Goal: Answer question/provide support

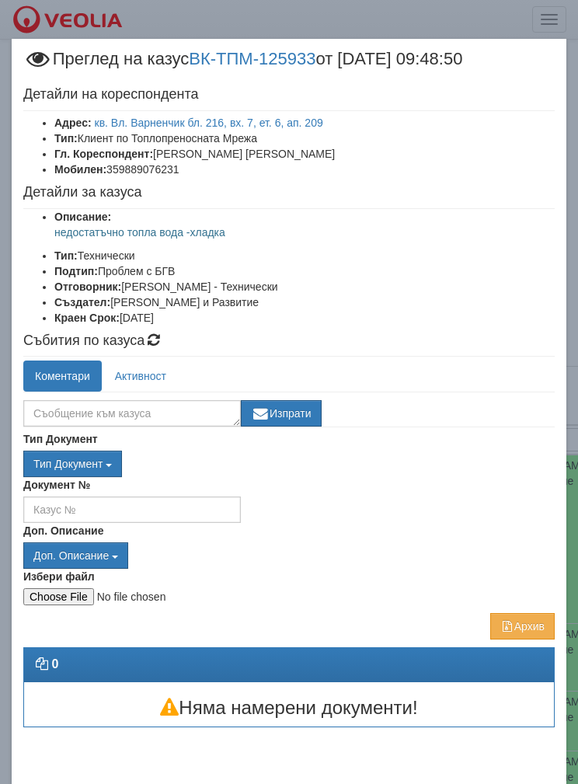
scroll to position [267, 0]
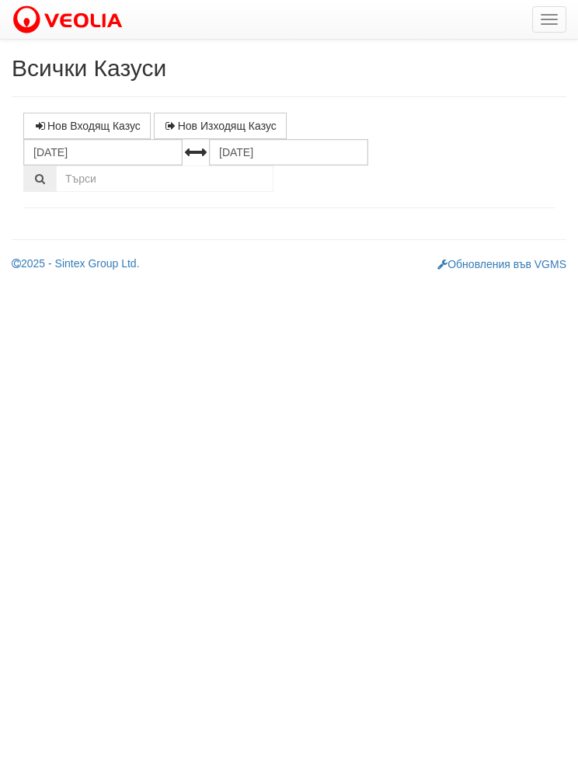
select select "1"
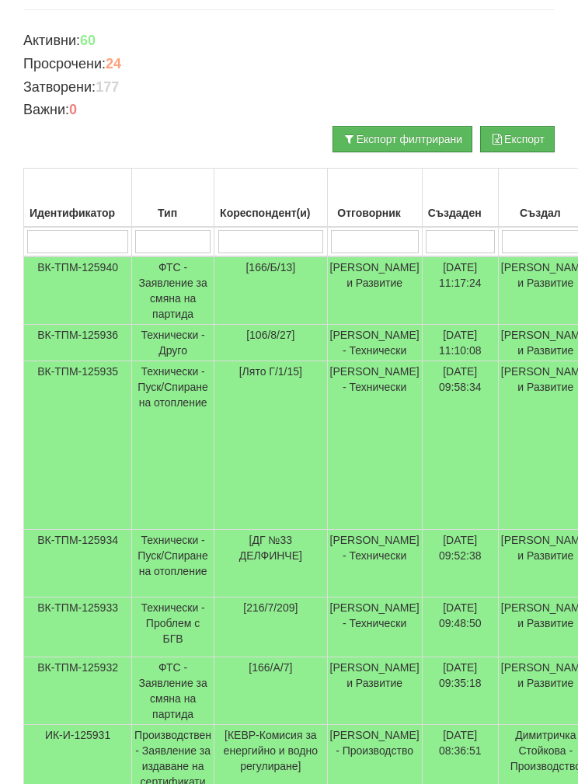
scroll to position [207, 0]
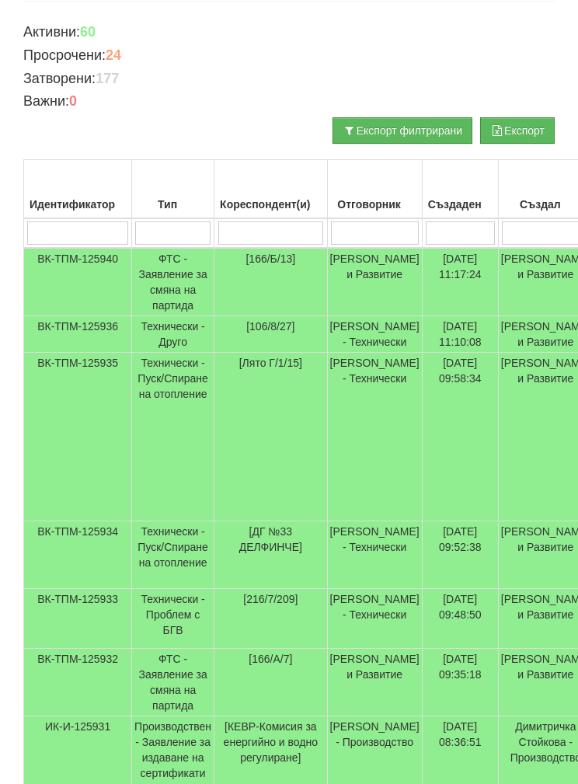
click at [193, 649] on td "Технически - Проблем с БГВ" at bounding box center [173, 619] width 82 height 60
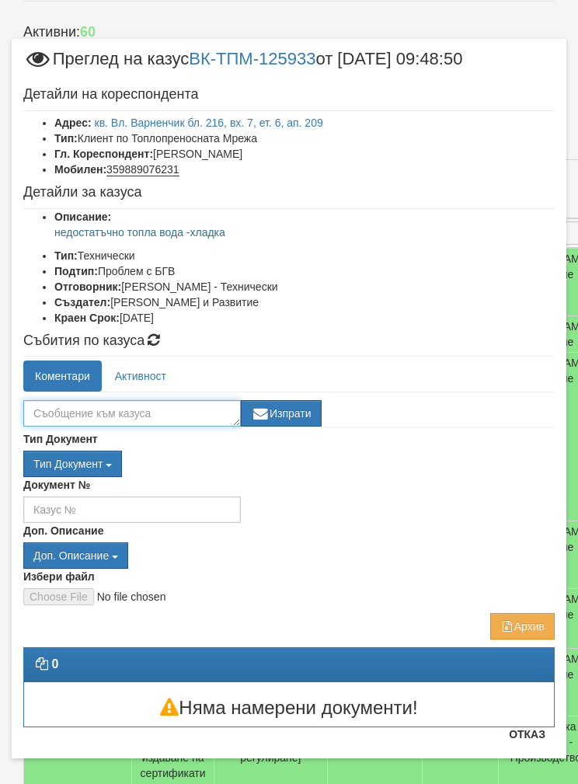
click at [67, 413] on textarea at bounding box center [132, 413] width 218 height 26
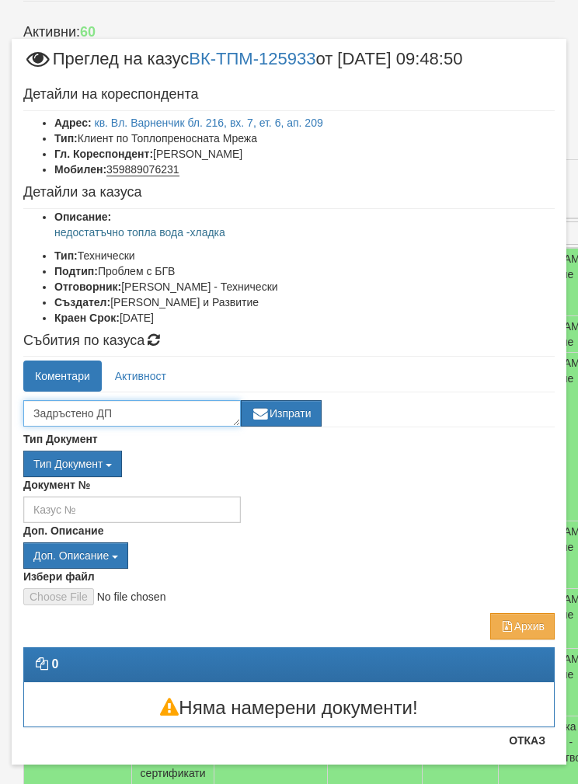
type textarea "Задръстено ДП"
click at [293, 415] on button "Изпрати" at bounding box center [281, 413] width 81 height 26
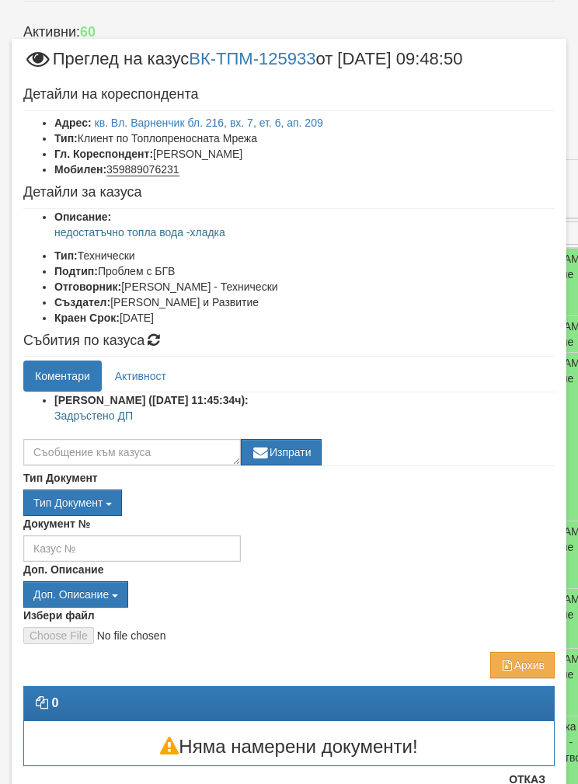
click at [538, 779] on button "Отказ" at bounding box center [527, 779] width 55 height 25
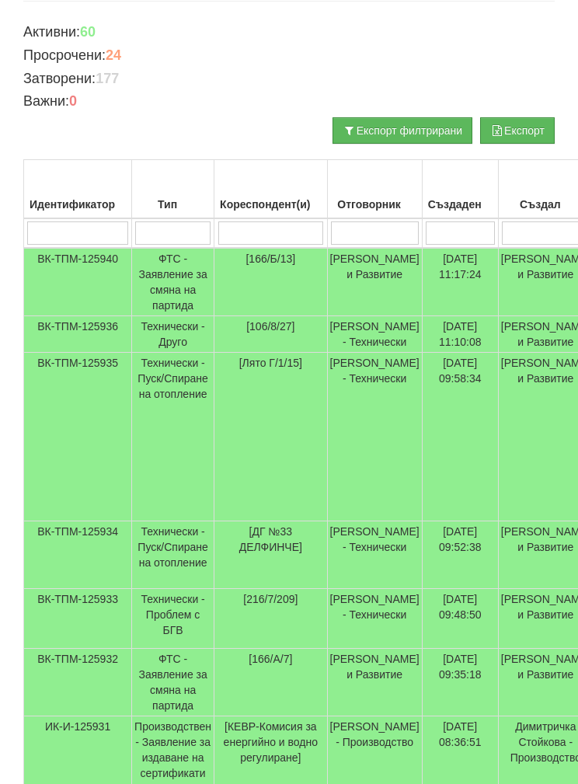
scroll to position [269, 0]
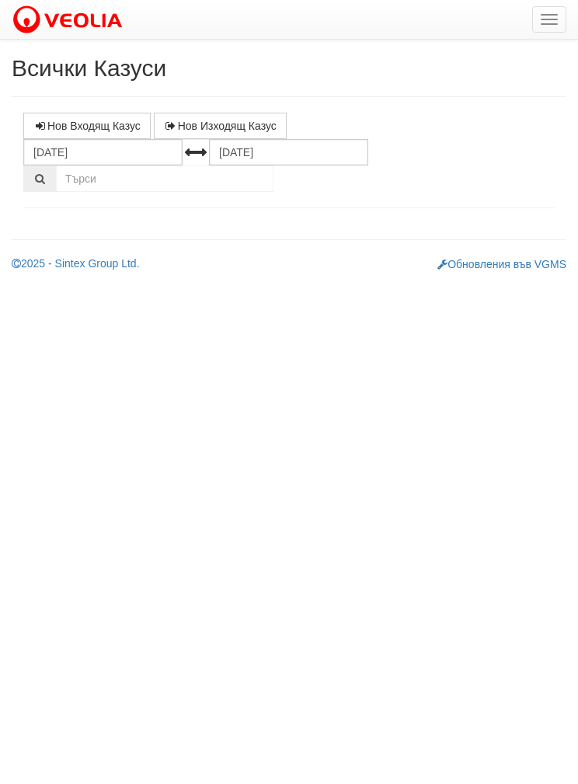
select select "1"
